Goal: Check status: Check status

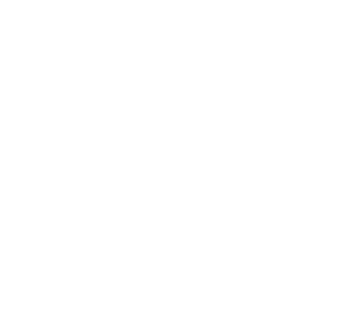
select select "2025"
select select "8"
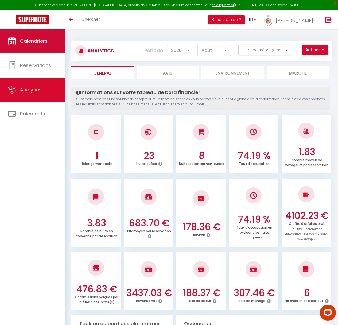
click at [40, 40] on span "Calendriers" at bounding box center [34, 41] width 28 height 7
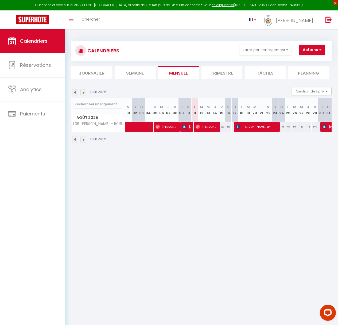
click at [335, 3] on span "×" at bounding box center [335, 2] width 5 height 5
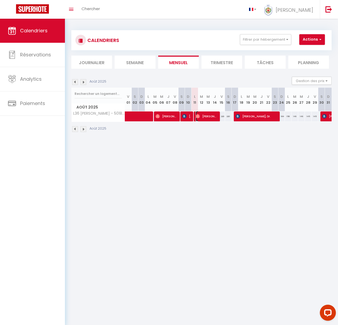
click at [202, 117] on span "[PERSON_NAME]" at bounding box center [206, 116] width 21 height 10
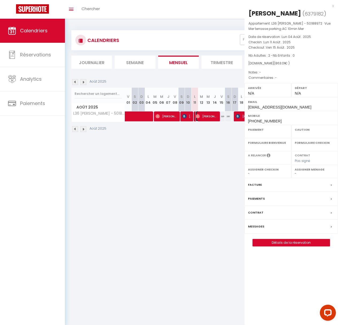
select select "OK"
select select "0"
select select "1"
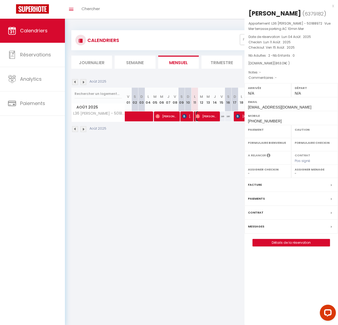
select select
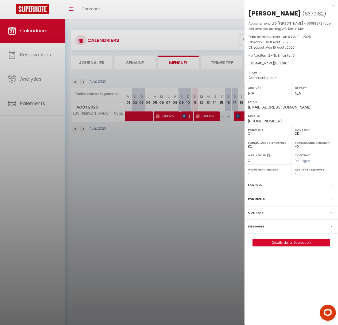
click at [210, 10] on div at bounding box center [169, 162] width 338 height 325
